Goal: Task Accomplishment & Management: Manage account settings

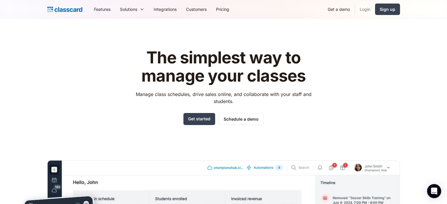
click at [364, 8] on link "Login" at bounding box center [365, 9] width 20 height 13
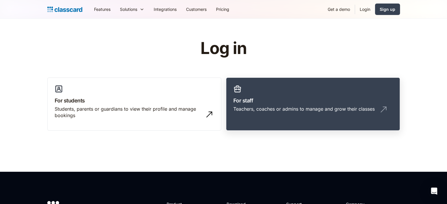
click at [234, 96] on link "For staff Teachers, coaches or admins to manage and grow their classes" at bounding box center [313, 104] width 174 height 53
